Goal: Task Accomplishment & Management: Complete application form

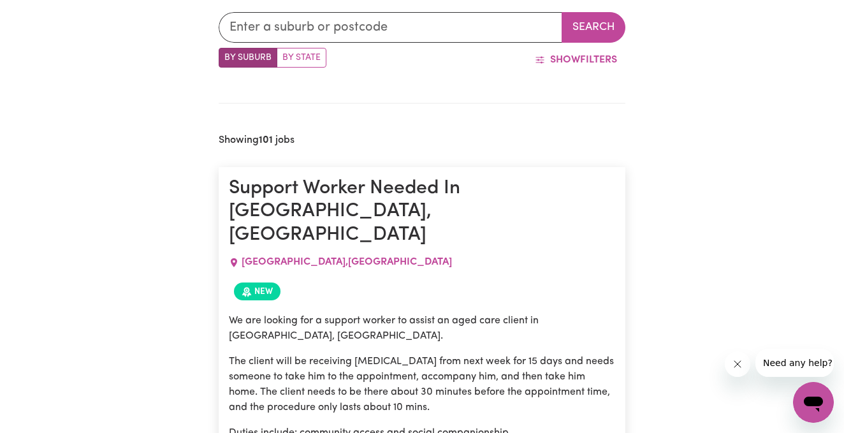
scroll to position [313, 0]
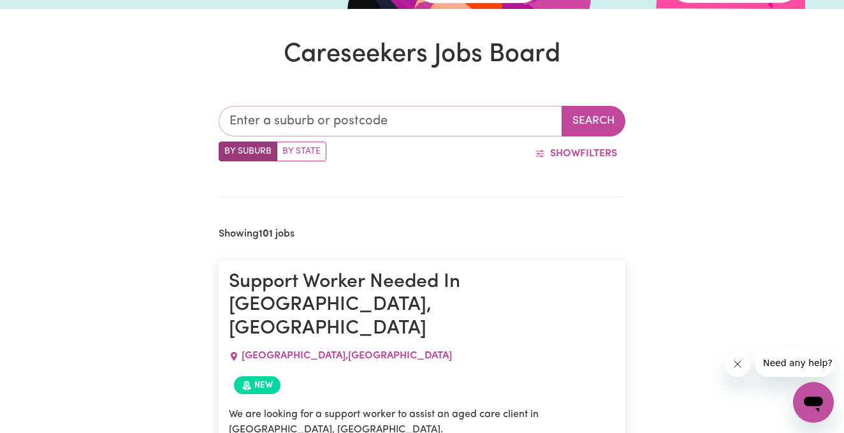
click at [316, 117] on input "text" at bounding box center [390, 121] width 343 height 31
type input "cro"
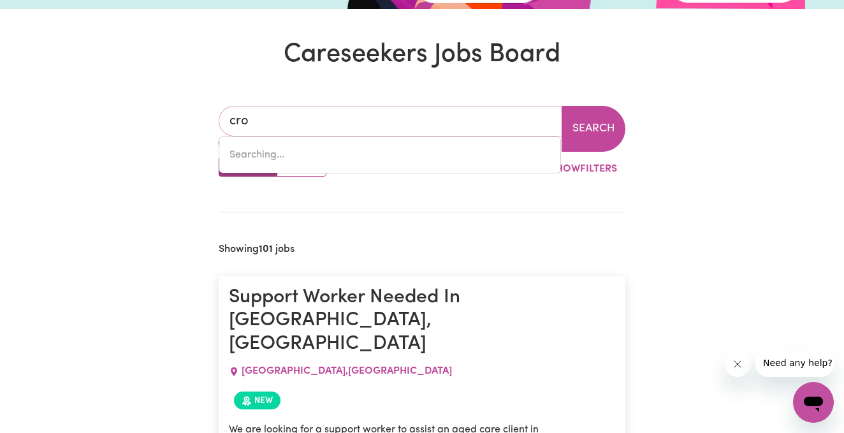
type input "croFTBY, [GEOGRAPHIC_DATA], 4310"
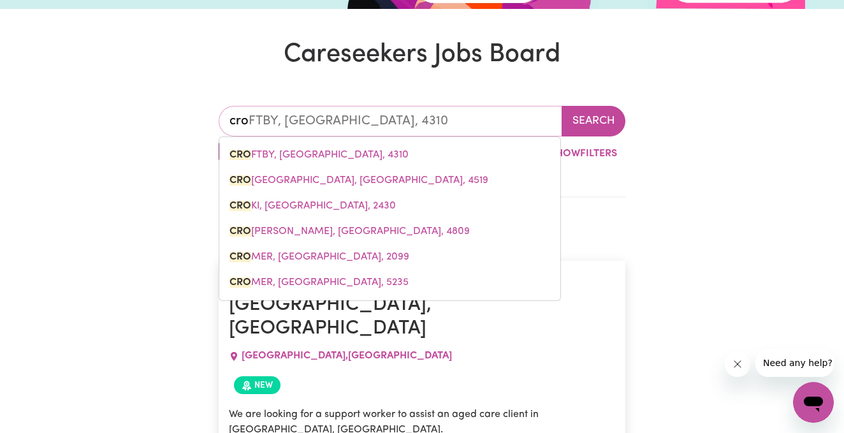
type input "crom"
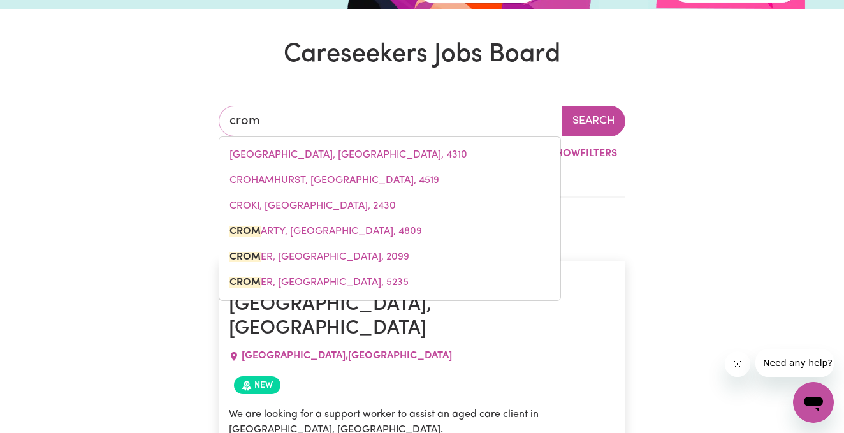
type input "cromARTY, [GEOGRAPHIC_DATA], 4809"
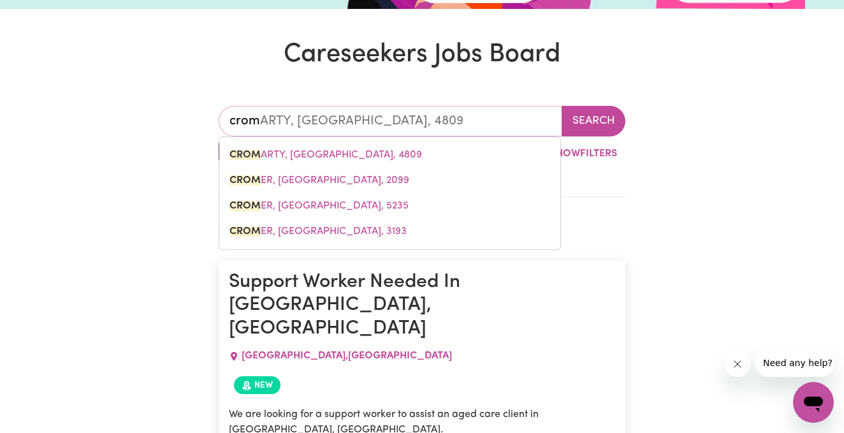
type input "crome"
type input "[PERSON_NAME]"
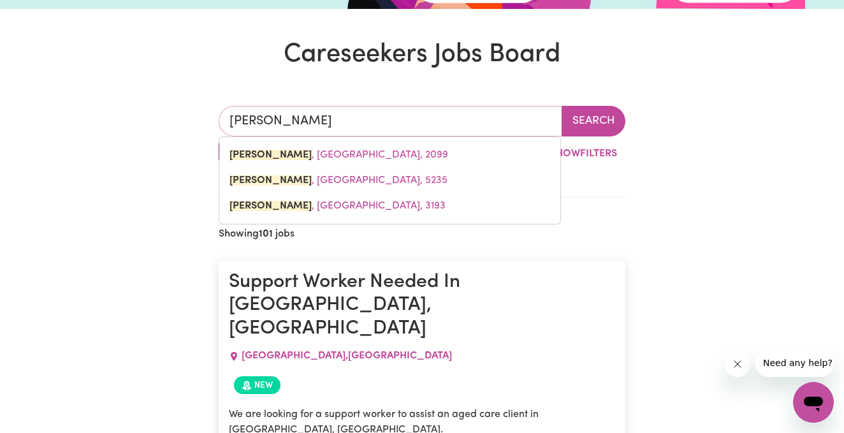
type input "[PERSON_NAME], [GEOGRAPHIC_DATA], 2099"
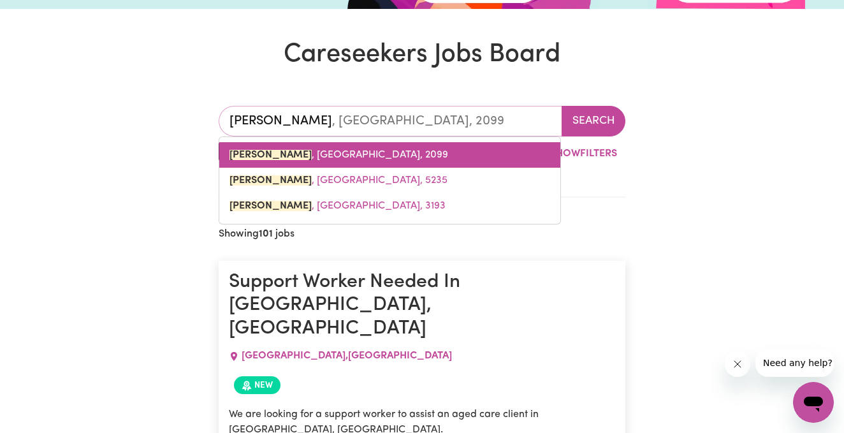
click at [320, 155] on span "[PERSON_NAME] , [GEOGRAPHIC_DATA], 2099" at bounding box center [338, 155] width 219 height 10
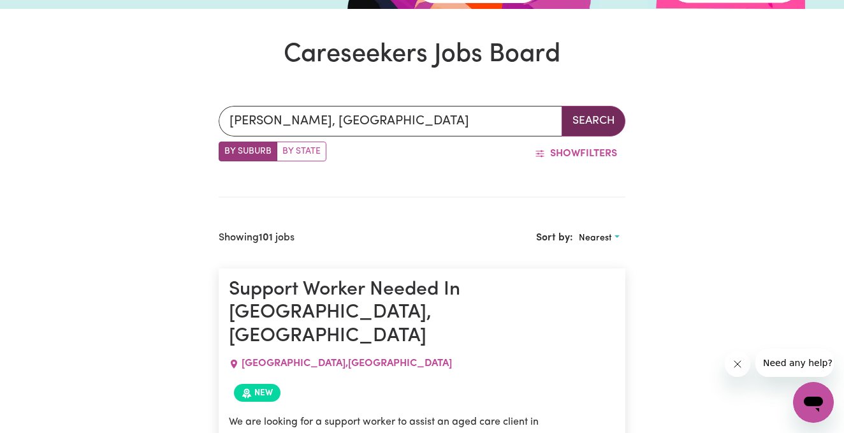
click at [591, 120] on button "Search" at bounding box center [593, 121] width 64 height 31
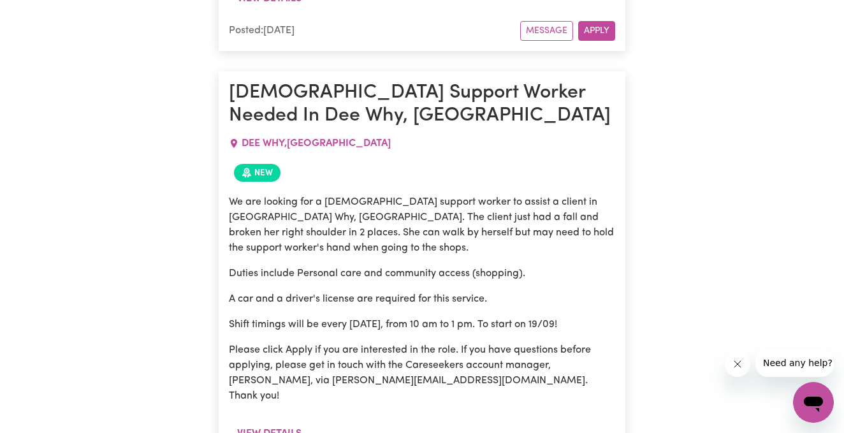
scroll to position [947, 0]
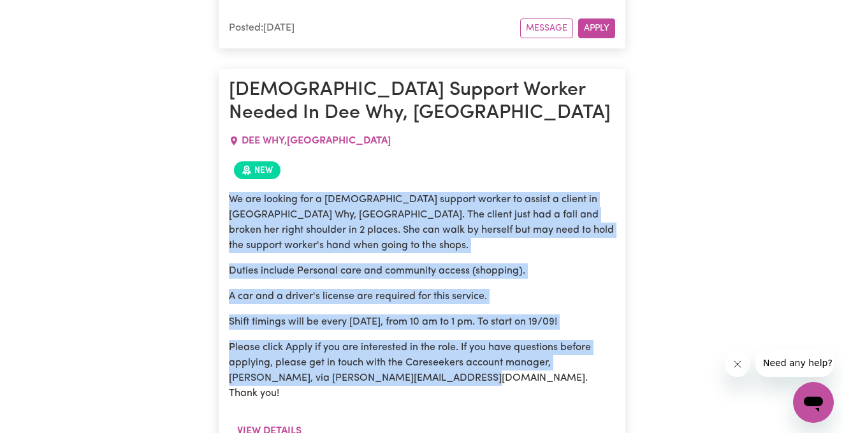
drag, startPoint x: 226, startPoint y: 186, endPoint x: 421, endPoint y: 349, distance: 254.3
click at [421, 349] on article "[DEMOGRAPHIC_DATA] Support Worker Needed In Dee Why, [GEOGRAPHIC_DATA] DEE WHY …" at bounding box center [422, 276] width 407 height 414
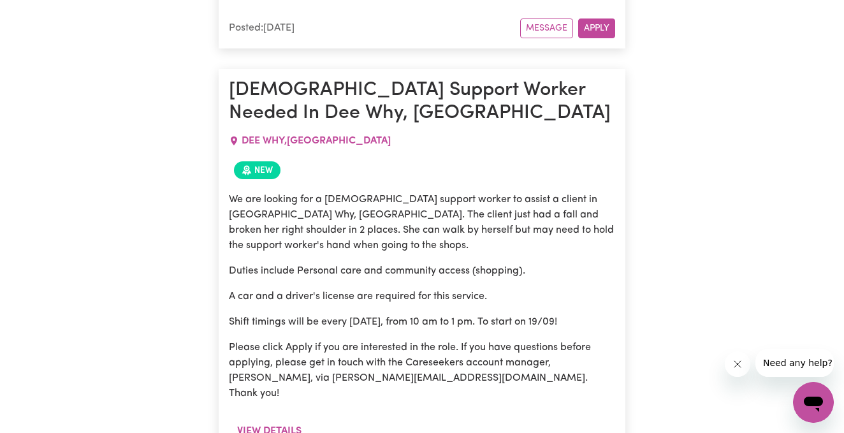
click at [432, 419] on div "View details" at bounding box center [422, 436] width 386 height 34
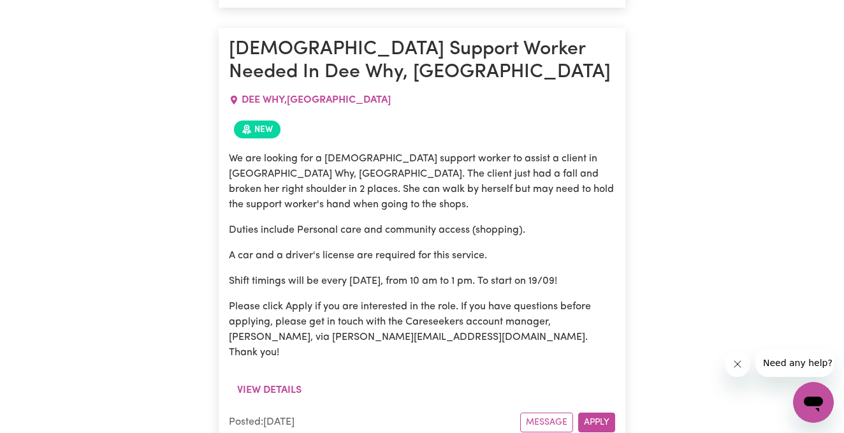
scroll to position [989, 0]
click at [595, 412] on button "Apply" at bounding box center [596, 422] width 37 height 20
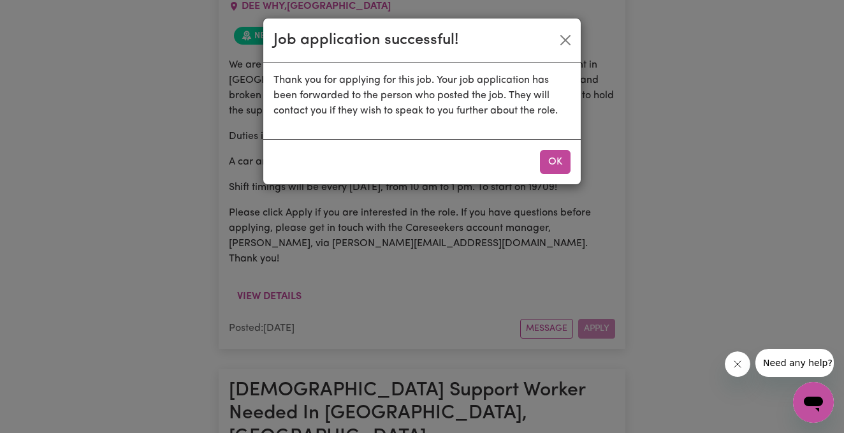
scroll to position [1082, 0]
click at [551, 166] on button "OK" at bounding box center [555, 162] width 31 height 24
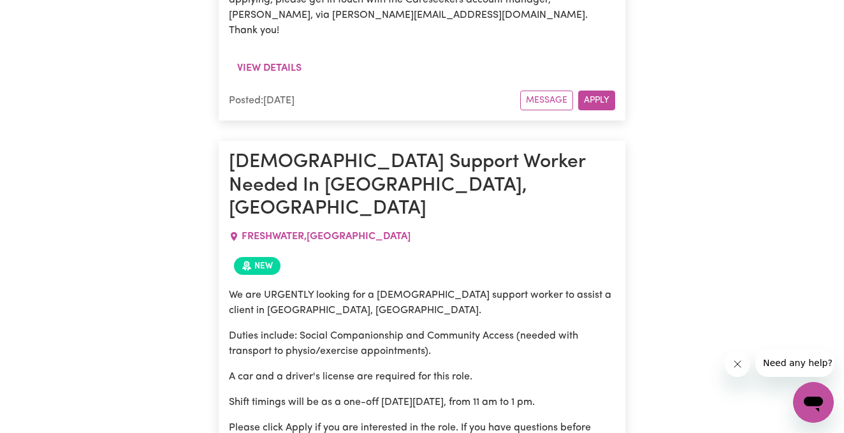
scroll to position [1811, 0]
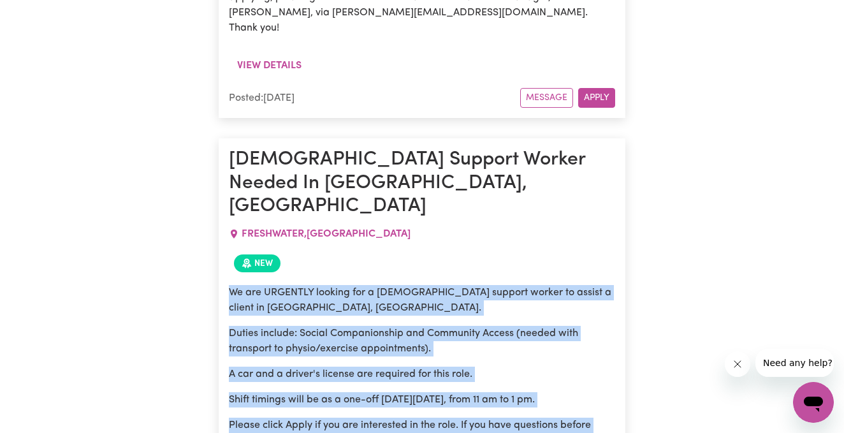
drag, startPoint x: 233, startPoint y: 166, endPoint x: 418, endPoint y: 340, distance: 254.2
click at [418, 340] on div "We are URGENTLY looking for a [DEMOGRAPHIC_DATA] support worker to assist a cli…" at bounding box center [422, 379] width 386 height 204
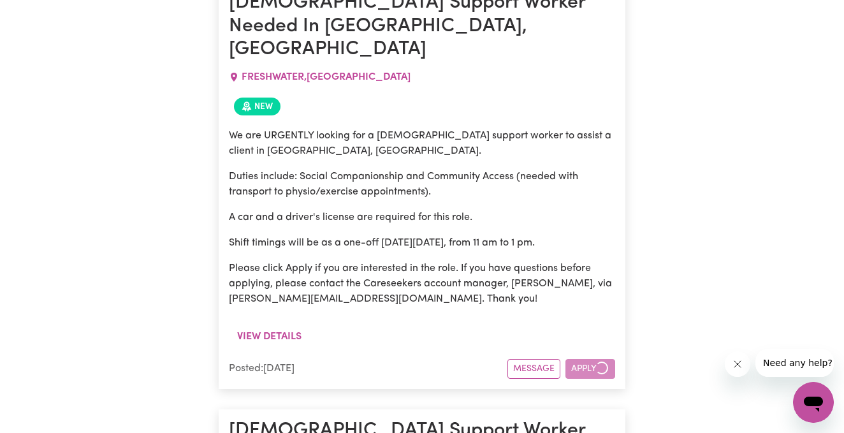
scroll to position [2032, 0]
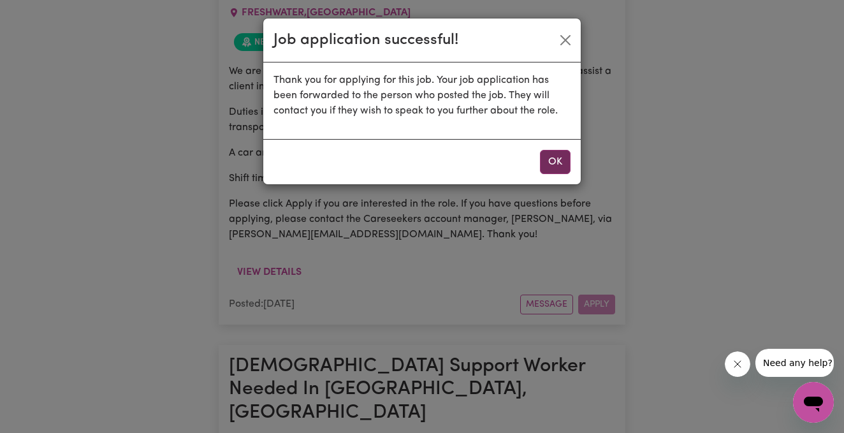
click at [558, 169] on button "OK" at bounding box center [555, 162] width 31 height 24
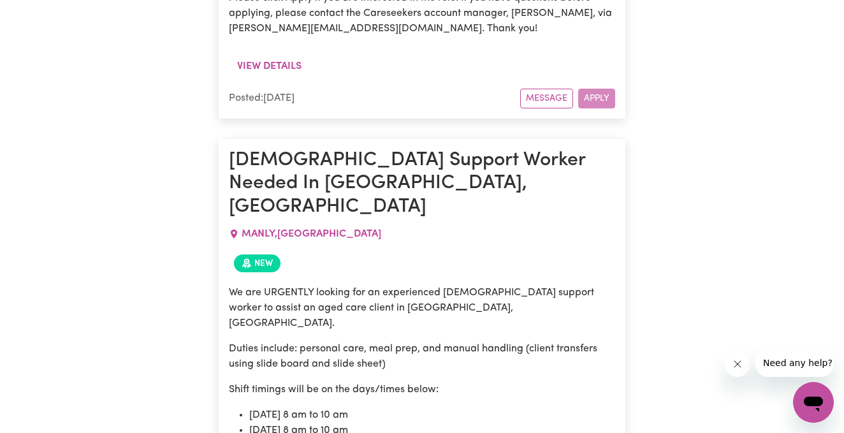
scroll to position [2238, 0]
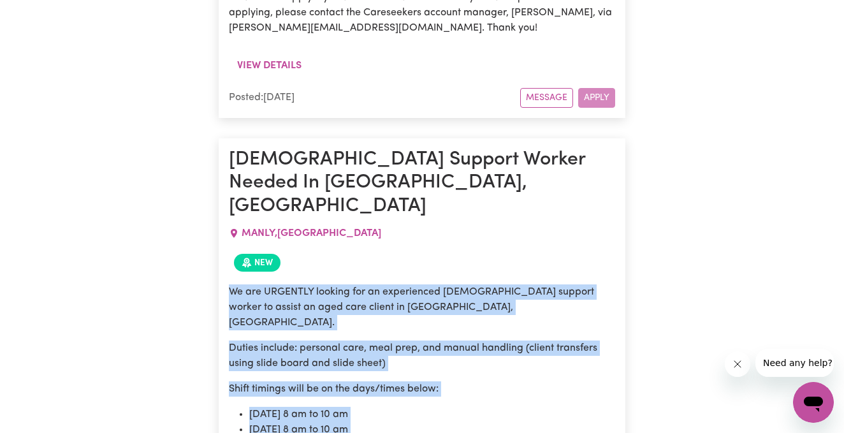
drag, startPoint x: 229, startPoint y: 140, endPoint x: 407, endPoint y: 370, distance: 291.1
click at [407, 370] on div "We are URGENTLY looking for an experienced [DEMOGRAPHIC_DATA] support worker to…" at bounding box center [422, 422] width 386 height 291
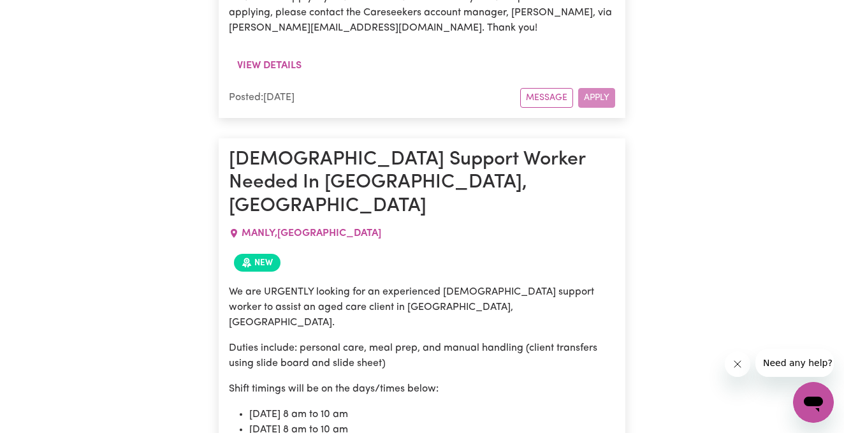
click at [154, 102] on div "[PERSON_NAME], [GEOGRAPHIC_DATA] Search By Suburb By State Show Filters Showing…" at bounding box center [422, 91] width 844 height 3883
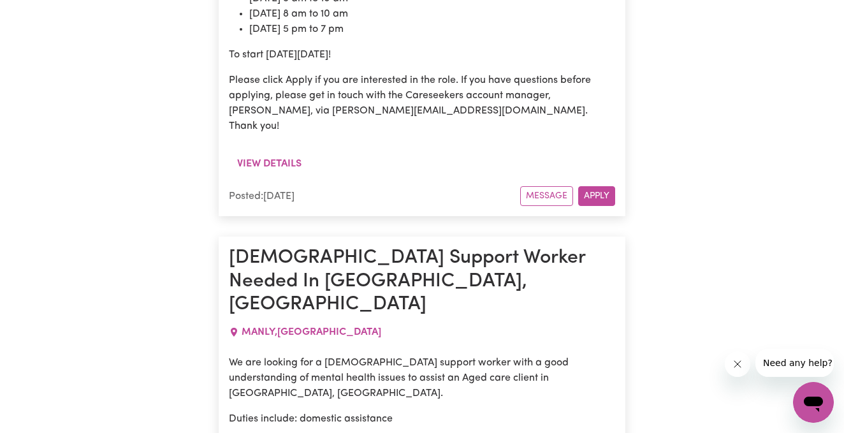
scroll to position [2654, 0]
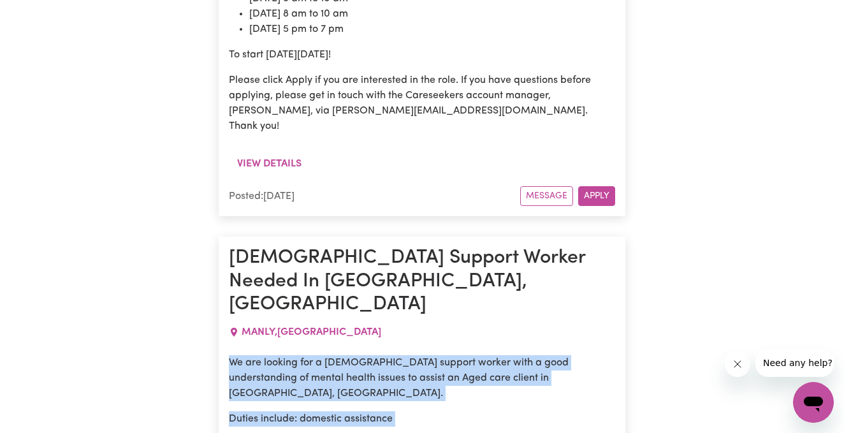
drag, startPoint x: 229, startPoint y: 157, endPoint x: 407, endPoint y: 313, distance: 236.5
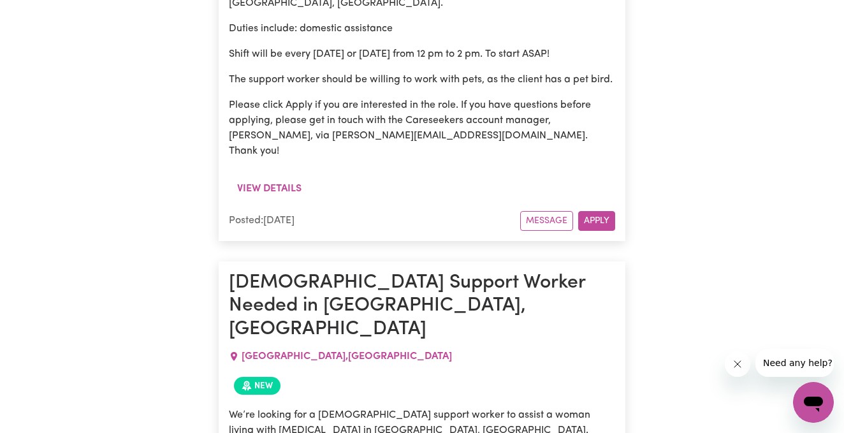
scroll to position [3051, 0]
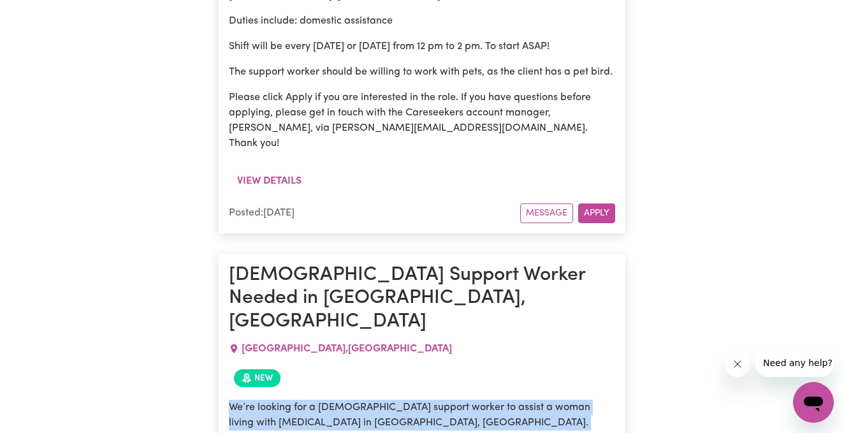
drag, startPoint x: 231, startPoint y: 145, endPoint x: 435, endPoint y: 391, distance: 319.9
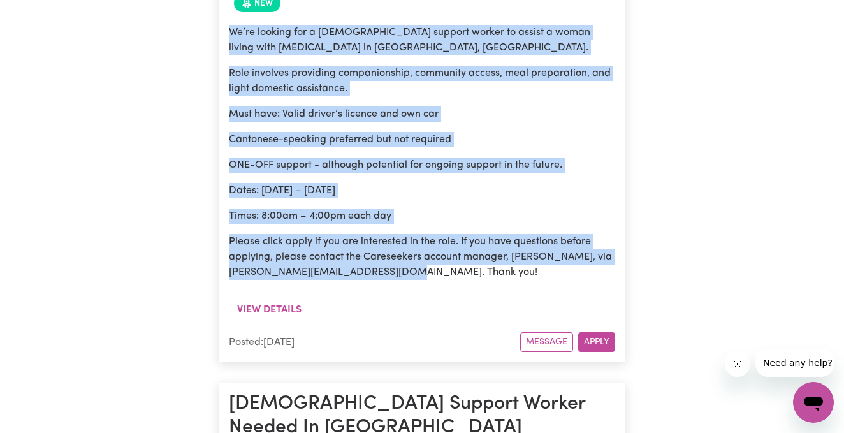
scroll to position [3428, 0]
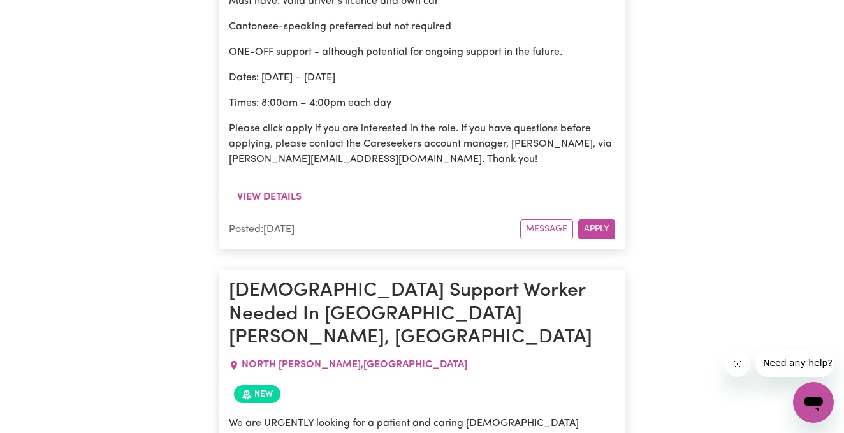
scroll to position [3539, 0]
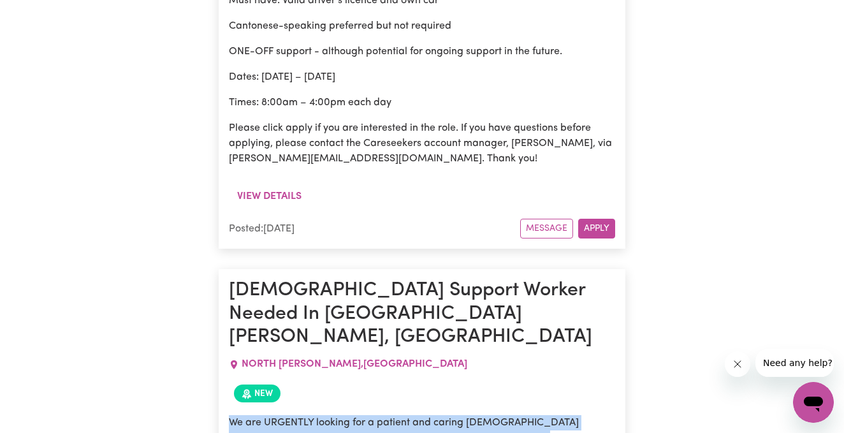
drag, startPoint x: 229, startPoint y: 141, endPoint x: 415, endPoint y: 315, distance: 254.7
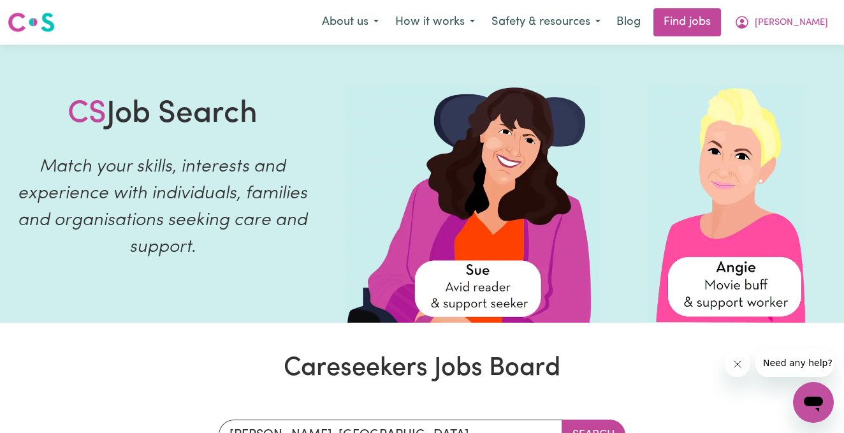
scroll to position [0, 0]
